Goal: Complete application form

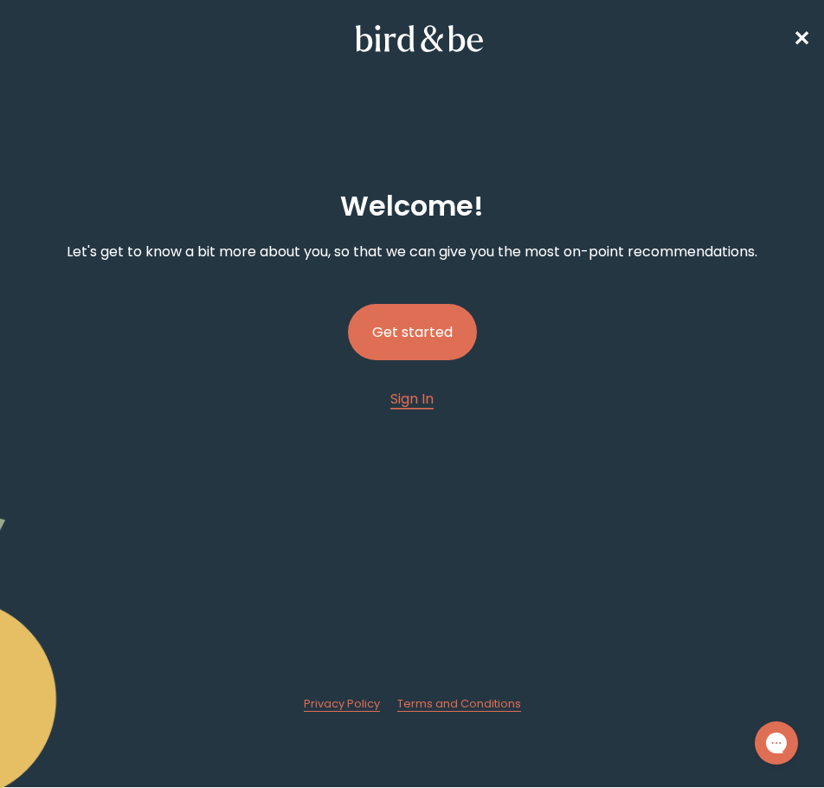
click at [385, 343] on button "Get started" at bounding box center [412, 332] width 129 height 56
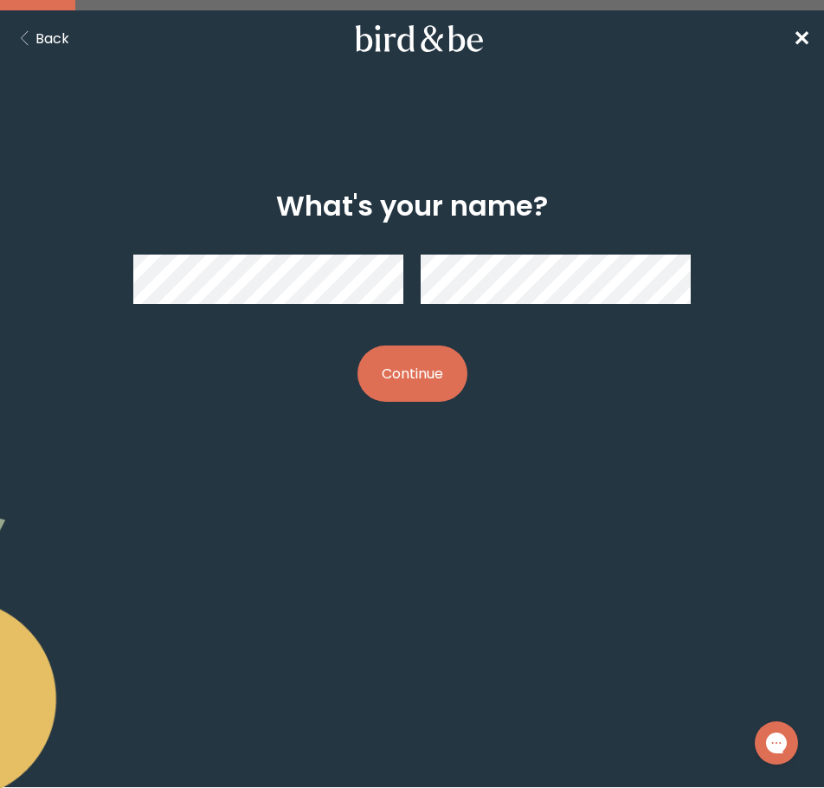
click at [397, 363] on button "Continue" at bounding box center [413, 373] width 110 height 56
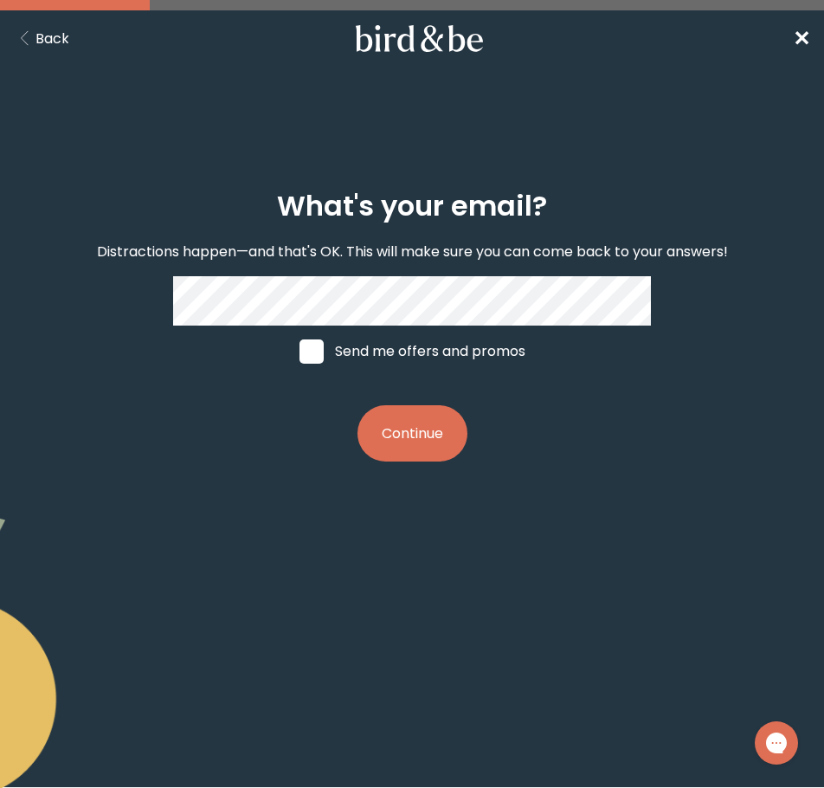
click at [439, 429] on button "Continue" at bounding box center [413, 433] width 110 height 56
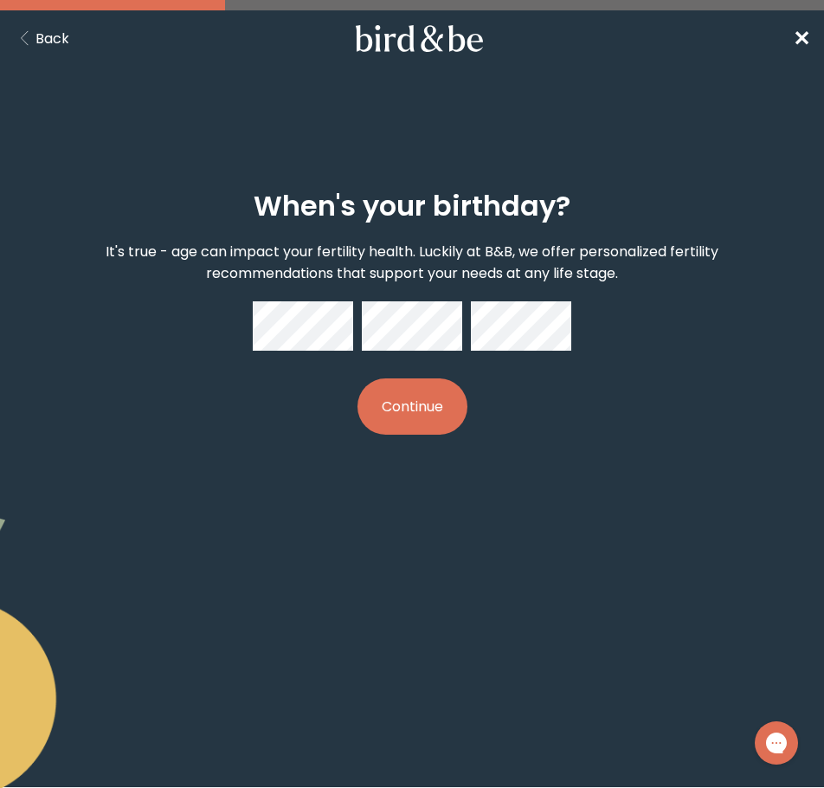
click at [408, 412] on button "Continue" at bounding box center [413, 406] width 110 height 56
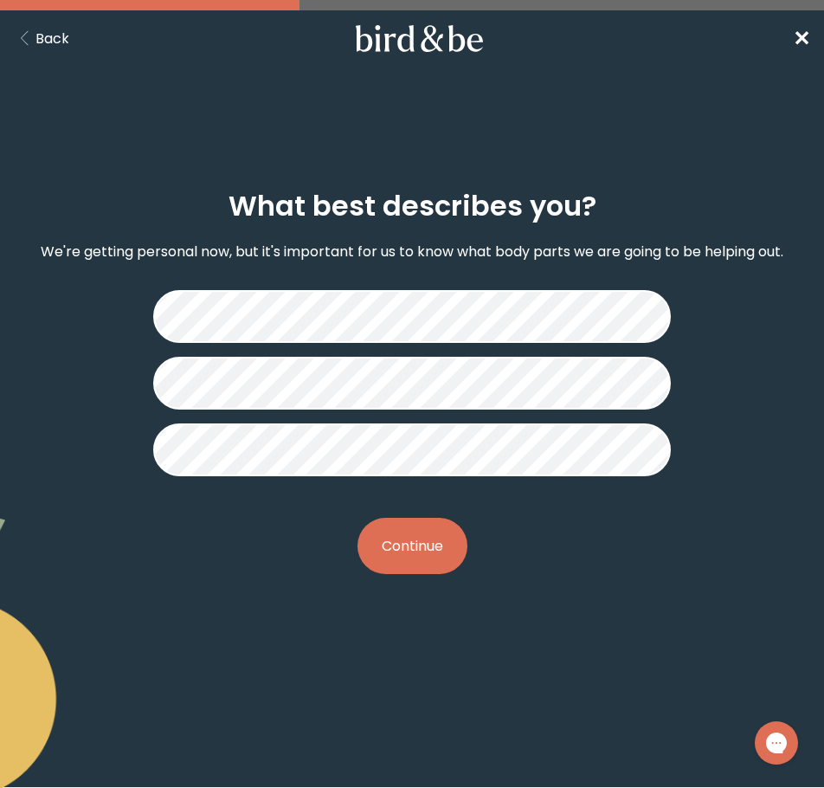
click at [405, 536] on button "Continue" at bounding box center [413, 546] width 110 height 56
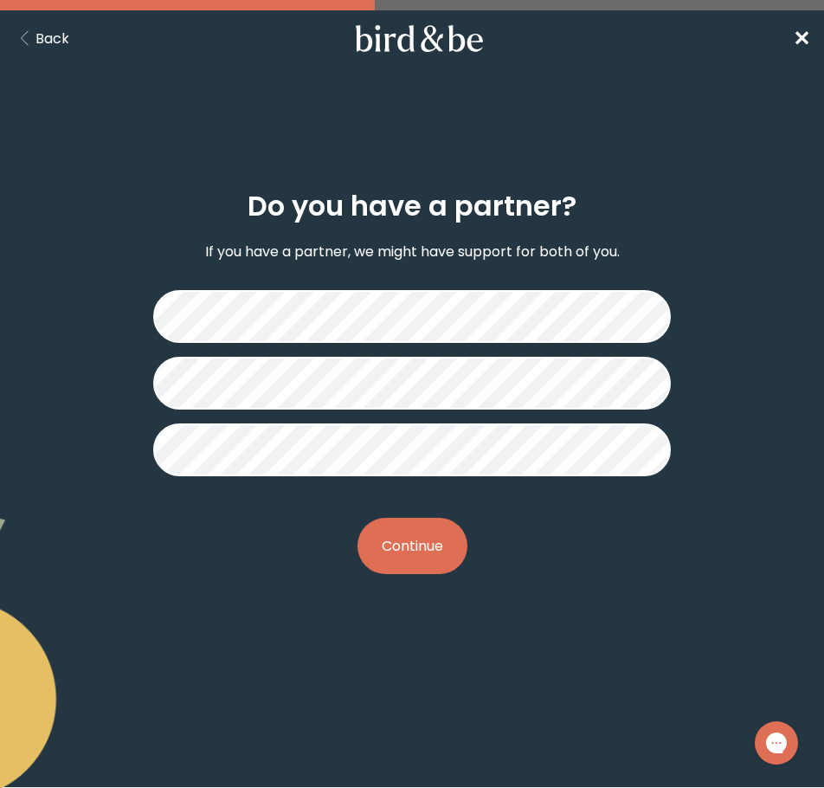
click at [416, 552] on button "Continue" at bounding box center [413, 546] width 110 height 56
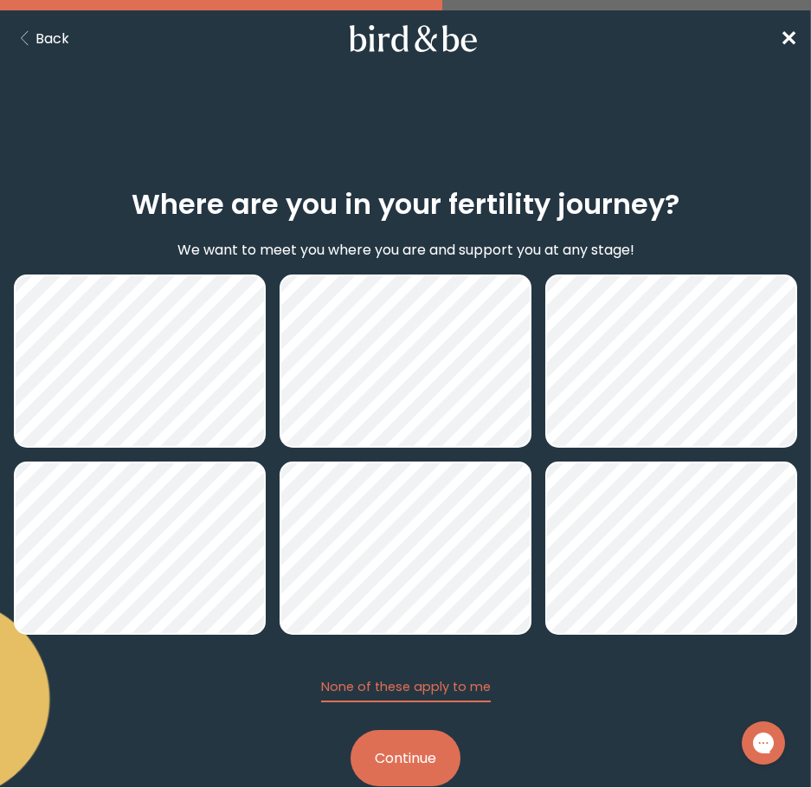
click at [397, 763] on button "Continue" at bounding box center [406, 758] width 110 height 56
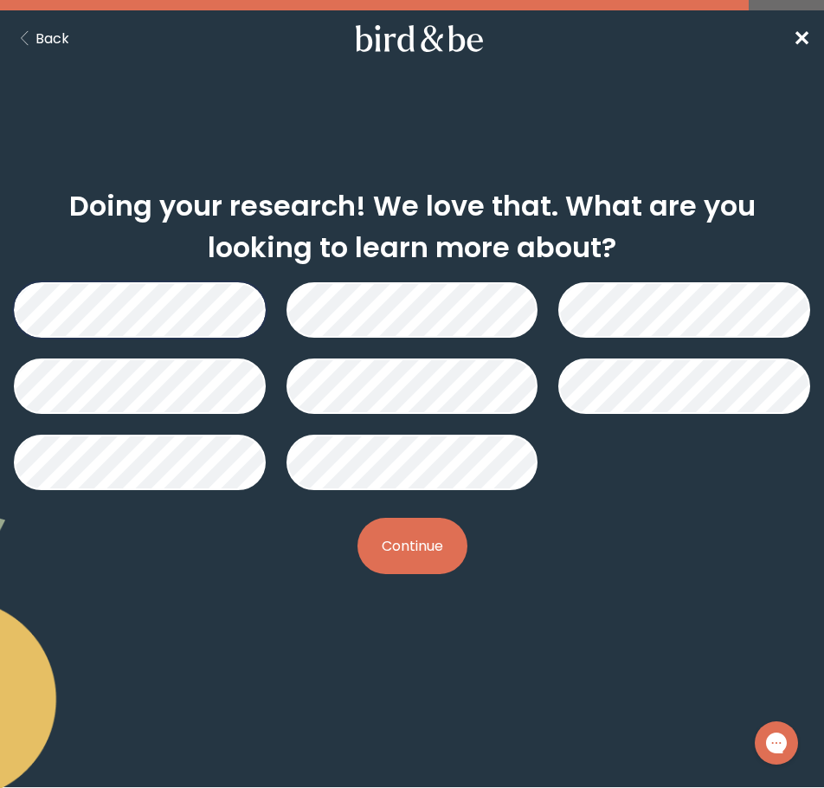
click at [404, 545] on button "Continue" at bounding box center [413, 546] width 110 height 56
